Goal: Task Accomplishment & Management: Use online tool/utility

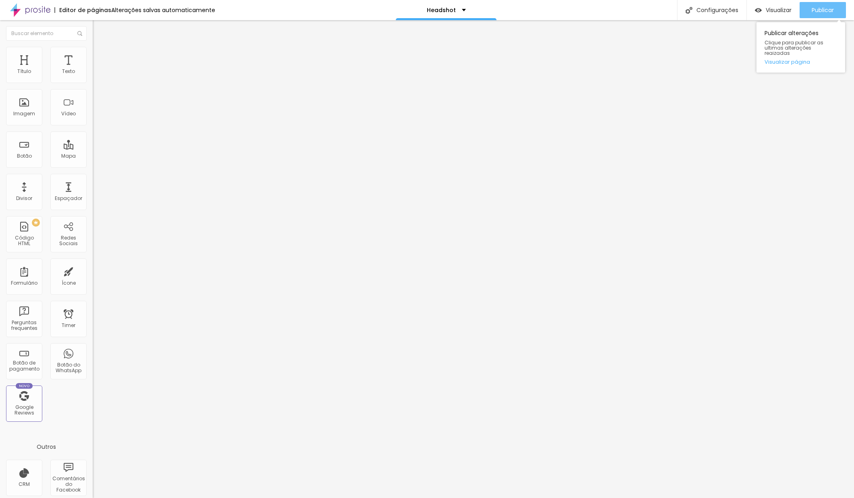
click at [825, 10] on span "Publicar" at bounding box center [823, 10] width 22 height 6
click at [784, 10] on span "Visualizar" at bounding box center [772, 10] width 26 height 6
